Goal: Task Accomplishment & Management: Use online tool/utility

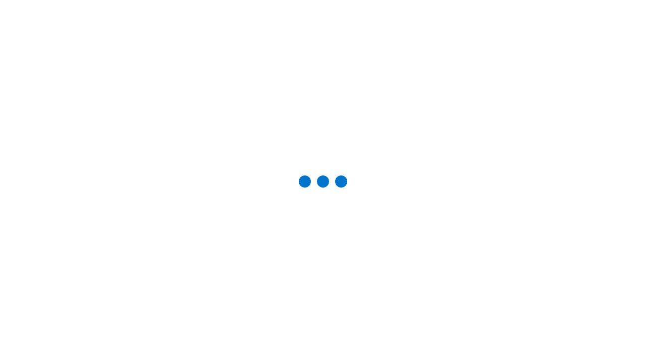
click at [0, 0] on div "Studio Projects" at bounding box center [0, 0] width 0 height 0
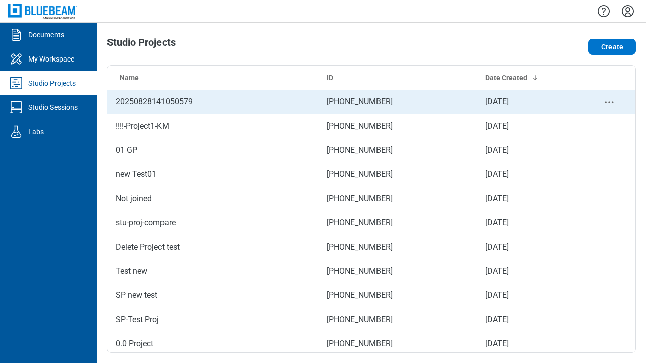
click at [368, 102] on td "[PHONE_NUMBER]" at bounding box center [398, 102] width 159 height 24
